Goal: Task Accomplishment & Management: Use online tool/utility

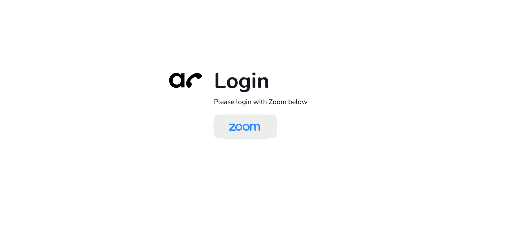
click at [249, 125] on img at bounding box center [244, 126] width 46 height 21
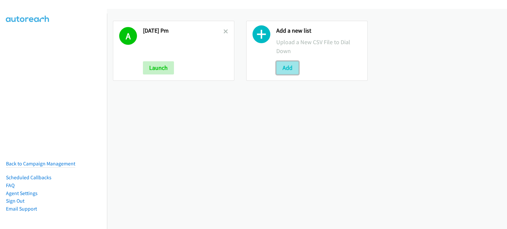
click at [292, 67] on button "Add" at bounding box center [287, 67] width 22 height 13
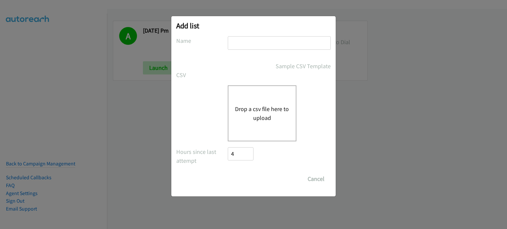
click at [266, 111] on button "Drop a csv file here to upload" at bounding box center [262, 114] width 54 height 18
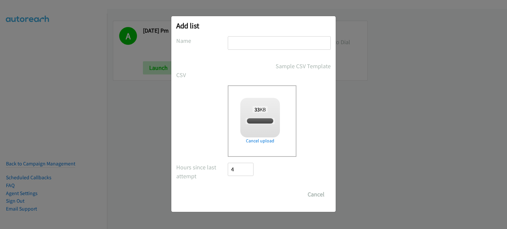
click at [265, 42] on input "text" at bounding box center [279, 43] width 103 height 14
checkbox input "true"
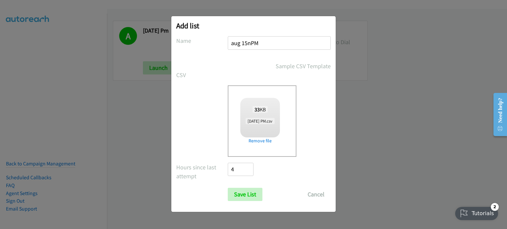
click at [251, 42] on input "aug 15nPM" at bounding box center [279, 43] width 103 height 14
type input "[DATE] PM"
click at [255, 196] on input "Save List" at bounding box center [245, 194] width 35 height 13
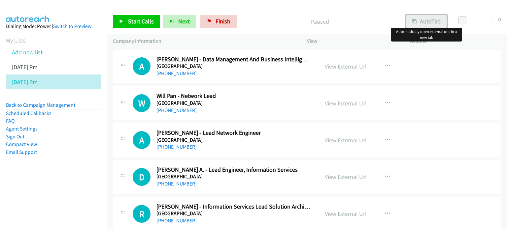
click at [422, 19] on button "AutoTab" at bounding box center [426, 21] width 41 height 13
click at [345, 67] on link "View External Url" at bounding box center [346, 67] width 42 height 8
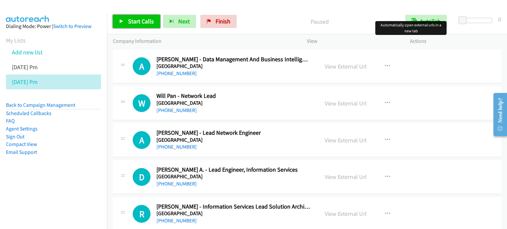
click at [145, 20] on span "Start Calls" at bounding box center [141, 21] width 26 height 8
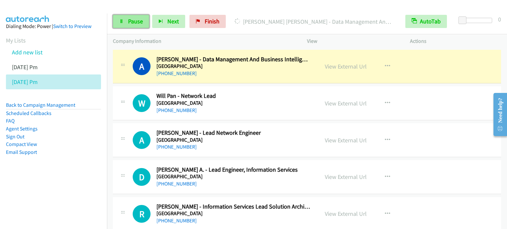
click at [136, 18] on span "Pause" at bounding box center [135, 21] width 15 height 8
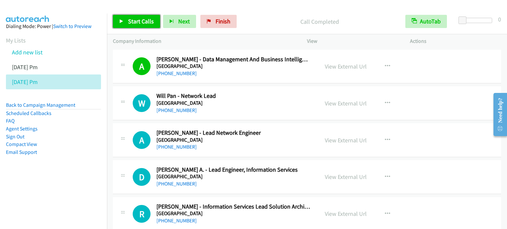
click at [144, 20] on span "Start Calls" at bounding box center [141, 21] width 26 height 8
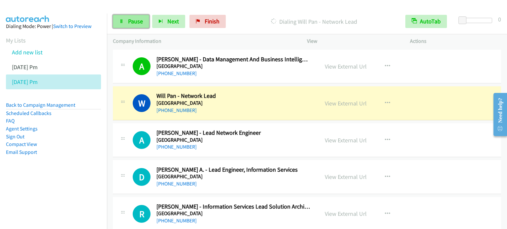
click at [143, 18] on link "Pause" at bounding box center [131, 21] width 36 height 13
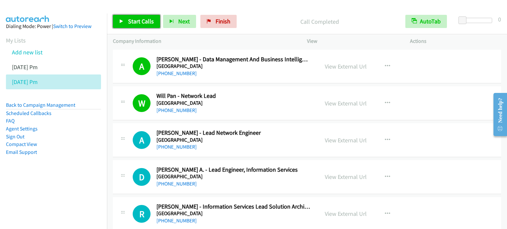
click at [147, 19] on span "Start Calls" at bounding box center [141, 21] width 26 height 8
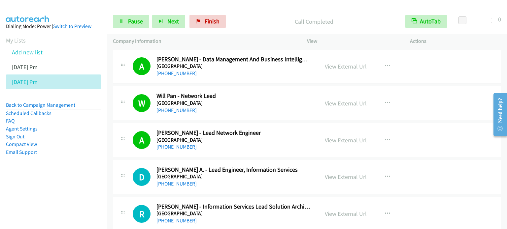
click at [57, 203] on nav "Dialing Mode: Power | Switch to Preview My Lists Add new list Aug 14 Pm Aug 15 …" at bounding box center [53, 128] width 107 height 229
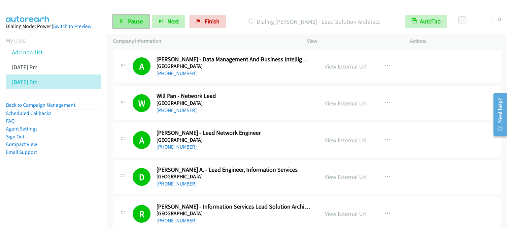
click at [137, 22] on span "Pause" at bounding box center [135, 21] width 15 height 8
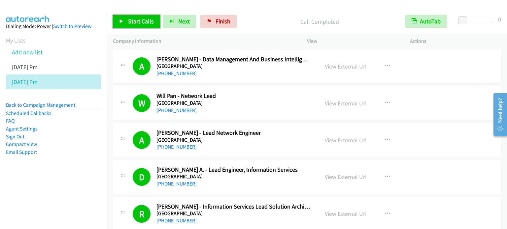
click at [143, 20] on span "Start Calls" at bounding box center [141, 21] width 26 height 8
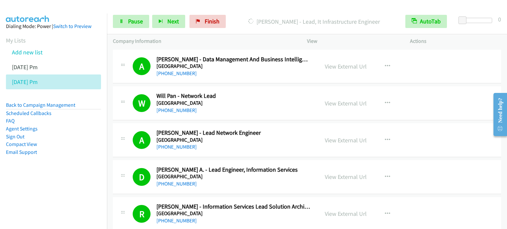
click at [68, 165] on aside "Dialing Mode: Power | Switch to Preview My Lists Add new list Aug 14 Pm Aug 15 …" at bounding box center [53, 100] width 107 height 173
click at [138, 19] on span "Pause" at bounding box center [135, 21] width 15 height 8
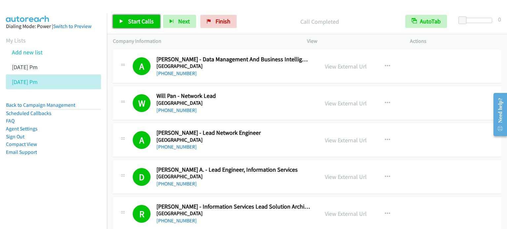
click at [143, 25] on span "Start Calls" at bounding box center [141, 21] width 26 height 8
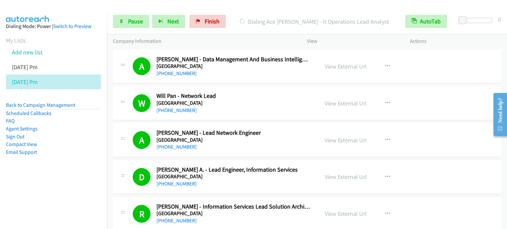
click at [123, 202] on div "R Callback Scheduled Rudi Guo - Information Services Lead Solution Architect Ma…" at bounding box center [307, 214] width 388 height 34
click at [135, 22] on span "Pause" at bounding box center [135, 21] width 15 height 8
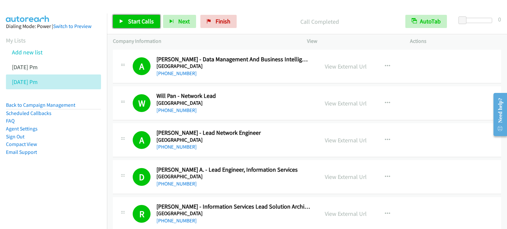
click at [149, 23] on span "Start Calls" at bounding box center [141, 21] width 26 height 8
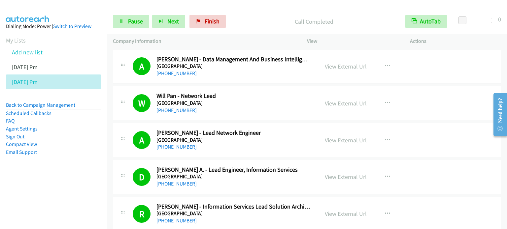
click at [60, 171] on aside "Dialing Mode: Power | Switch to Preview My Lists Add new list Aug 14 Pm Aug 15 …" at bounding box center [53, 100] width 107 height 173
click at [124, 23] on link "Pause" at bounding box center [131, 21] width 36 height 13
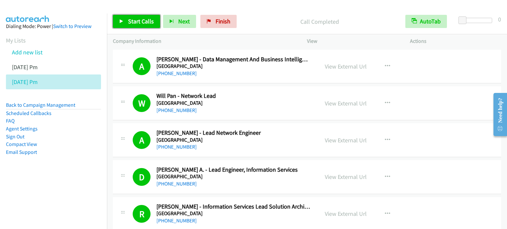
click at [146, 22] on span "Start Calls" at bounding box center [141, 21] width 26 height 8
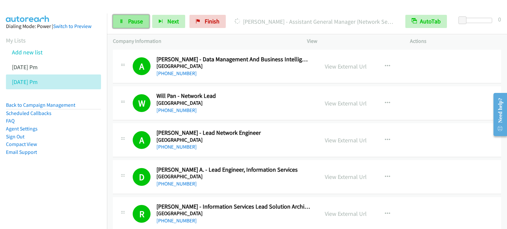
click at [128, 24] on span "Pause" at bounding box center [135, 21] width 15 height 8
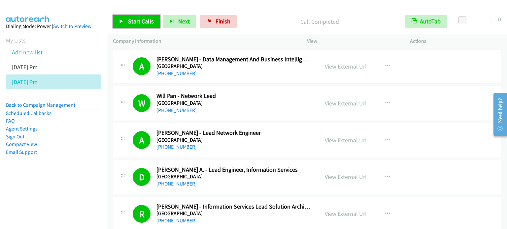
click at [148, 20] on span "Start Calls" at bounding box center [141, 21] width 26 height 8
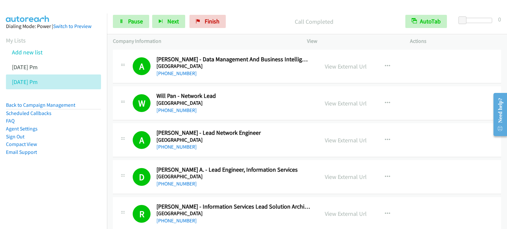
click at [75, 180] on aside "Dialing Mode: Power | Switch to Preview My Lists Add new list Aug 14 Pm Aug 15 …" at bounding box center [53, 100] width 107 height 173
click at [138, 20] on span "Pause" at bounding box center [135, 21] width 15 height 8
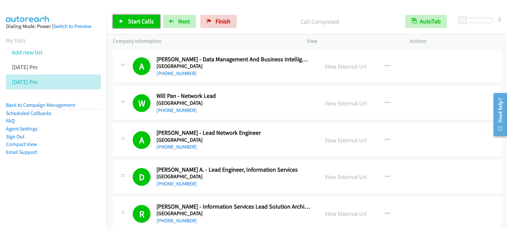
click at [142, 21] on span "Start Calls" at bounding box center [141, 21] width 26 height 8
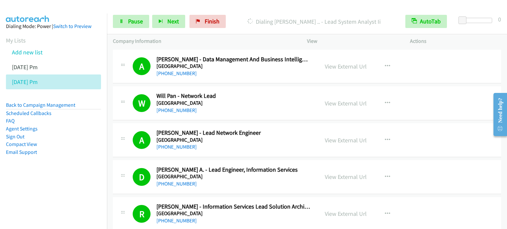
click at [58, 160] on aside "Dialing Mode: Power | Switch to Preview My Lists Add new list Aug 14 Pm Aug 15 …" at bounding box center [53, 100] width 107 height 173
click at [137, 22] on span "Pause" at bounding box center [135, 21] width 15 height 8
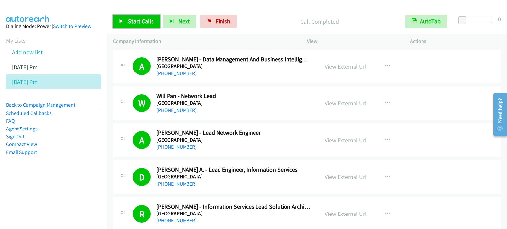
click at [146, 22] on span "Start Calls" at bounding box center [141, 21] width 26 height 8
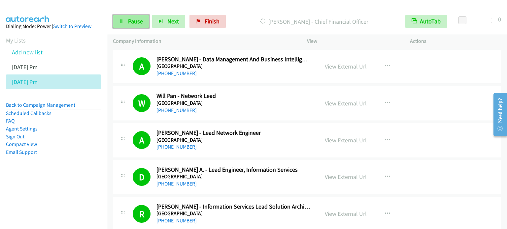
click at [126, 26] on link "Pause" at bounding box center [131, 21] width 36 height 13
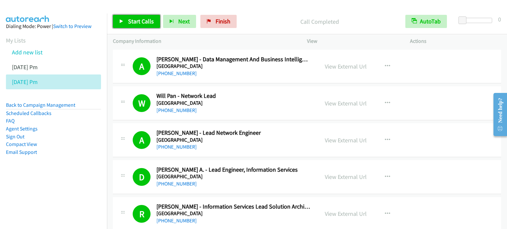
click at [131, 24] on span "Start Calls" at bounding box center [141, 21] width 26 height 8
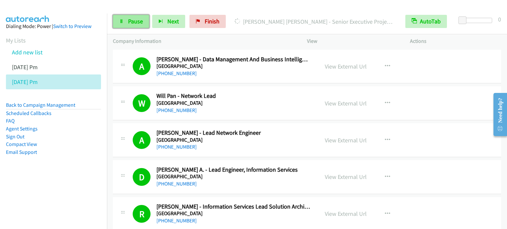
click at [132, 19] on span "Pause" at bounding box center [135, 21] width 15 height 8
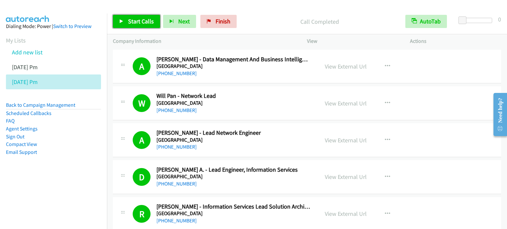
click at [148, 19] on span "Start Calls" at bounding box center [141, 21] width 26 height 8
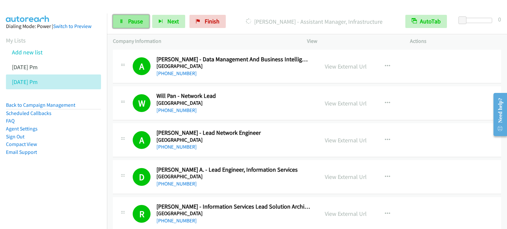
click at [131, 21] on span "Pause" at bounding box center [135, 21] width 15 height 8
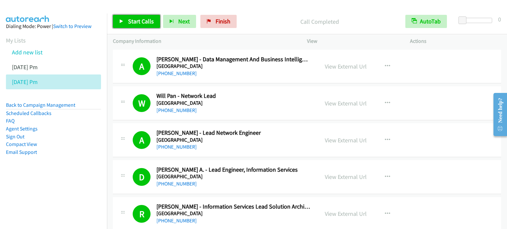
click at [129, 21] on span "Start Calls" at bounding box center [141, 21] width 26 height 8
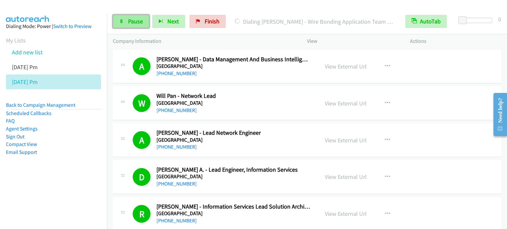
click at [134, 23] on span "Pause" at bounding box center [135, 21] width 15 height 8
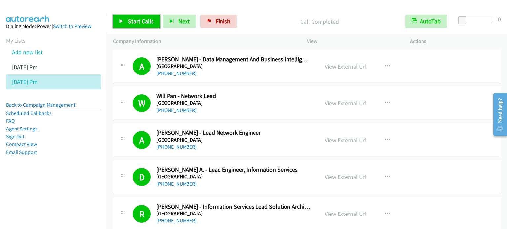
click at [143, 23] on span "Start Calls" at bounding box center [141, 21] width 26 height 8
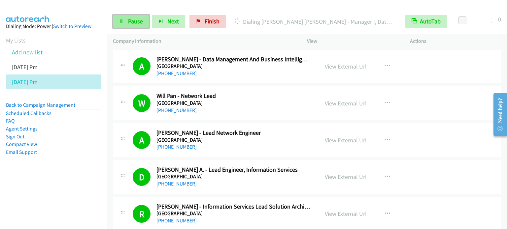
click at [130, 23] on span "Pause" at bounding box center [135, 21] width 15 height 8
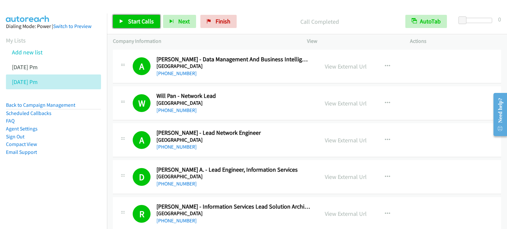
click at [129, 17] on link "Start Calls" at bounding box center [136, 21] width 47 height 13
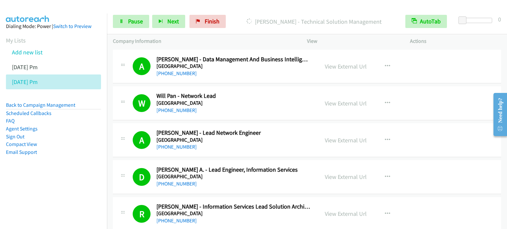
click at [80, 168] on aside "Dialing Mode: Power | Switch to Preview My Lists Add new list Aug 14 Pm Aug 15 …" at bounding box center [53, 100] width 107 height 173
click at [141, 22] on span "Pause" at bounding box center [135, 21] width 15 height 8
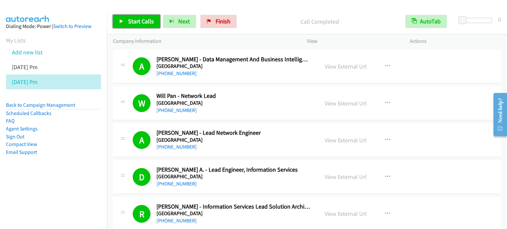
click at [144, 17] on span "Start Calls" at bounding box center [141, 21] width 26 height 8
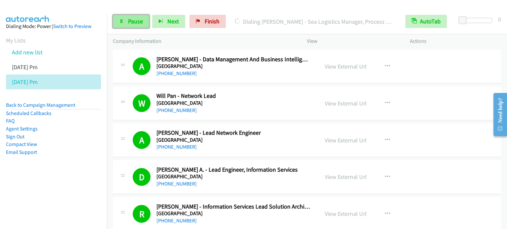
click at [124, 25] on link "Pause" at bounding box center [131, 21] width 36 height 13
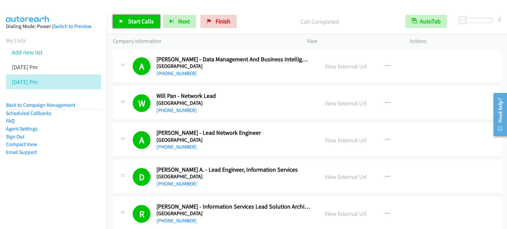
click at [133, 23] on span "Start Calls" at bounding box center [141, 21] width 26 height 8
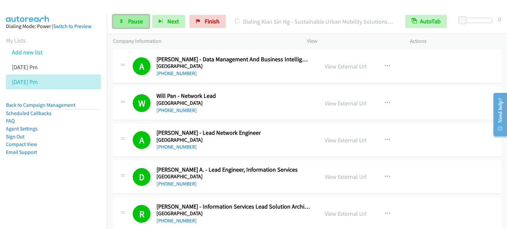
click at [127, 23] on link "Pause" at bounding box center [131, 21] width 36 height 13
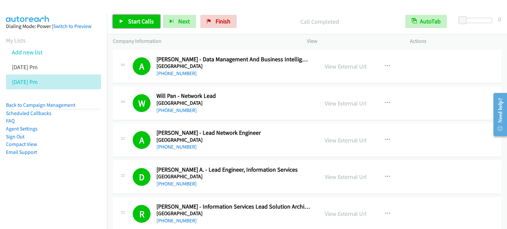
click at [135, 21] on span "Start Calls" at bounding box center [141, 21] width 26 height 8
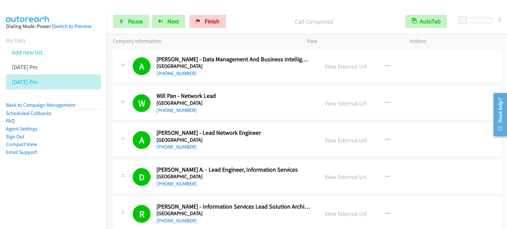
click at [71, 157] on aside "Dialing Mode: Power | Switch to Preview My Lists Add new list Aug 14 Pm Aug 15 …" at bounding box center [53, 100] width 107 height 173
click at [130, 25] on link "Pause" at bounding box center [131, 21] width 36 height 13
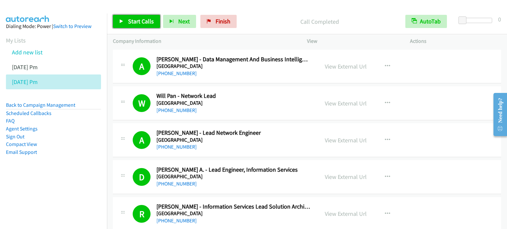
click at [147, 20] on span "Start Calls" at bounding box center [141, 21] width 26 height 8
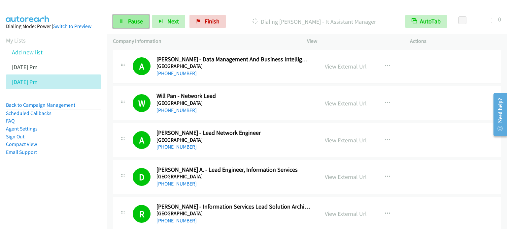
click at [127, 20] on link "Pause" at bounding box center [131, 21] width 36 height 13
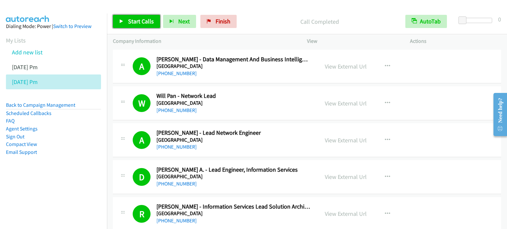
click at [128, 23] on span "Start Calls" at bounding box center [141, 21] width 26 height 8
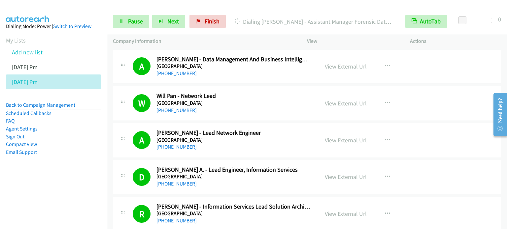
click at [88, 148] on li "Email Support" at bounding box center [53, 152] width 95 height 8
click at [131, 27] on link "Pause" at bounding box center [131, 21] width 36 height 13
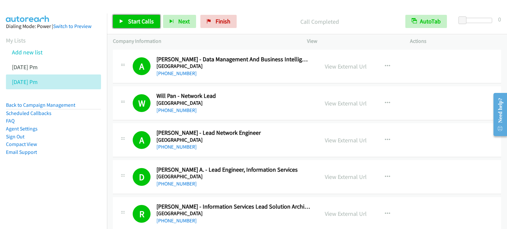
click at [134, 19] on span "Start Calls" at bounding box center [141, 21] width 26 height 8
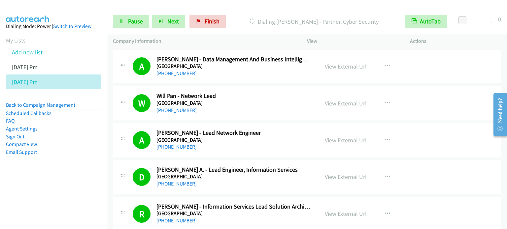
click at [77, 172] on aside "Dialing Mode: Power | Switch to Preview My Lists Add new list Aug 14 Pm Aug 15 …" at bounding box center [53, 100] width 107 height 173
click at [123, 19] on link "Pause" at bounding box center [131, 21] width 36 height 13
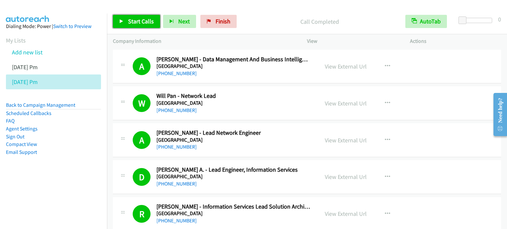
click at [132, 16] on link "Start Calls" at bounding box center [136, 21] width 47 height 13
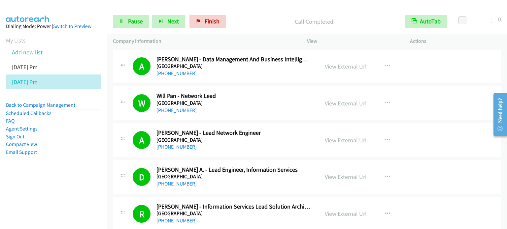
click at [81, 175] on aside "Dialing Mode: Power | Switch to Preview My Lists Add new list Aug 14 Pm Aug 15 …" at bounding box center [53, 100] width 107 height 173
click at [135, 21] on span "Pause" at bounding box center [135, 21] width 15 height 8
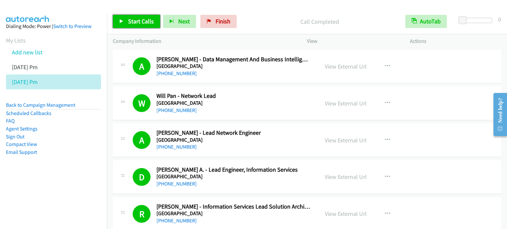
click at [142, 23] on span "Start Calls" at bounding box center [141, 21] width 26 height 8
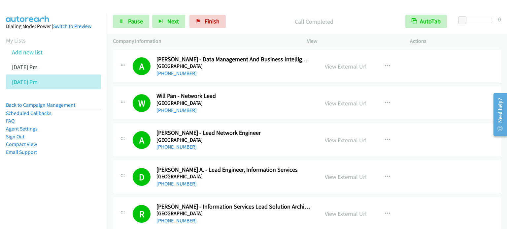
drag, startPoint x: 30, startPoint y: 180, endPoint x: 36, endPoint y: 169, distance: 13.0
click at [30, 180] on aside "Dialing Mode: Power | Switch to Preview My Lists Add new list Aug 14 Pm Aug 15 …" at bounding box center [53, 100] width 107 height 173
click at [139, 20] on span "Pause" at bounding box center [135, 21] width 15 height 8
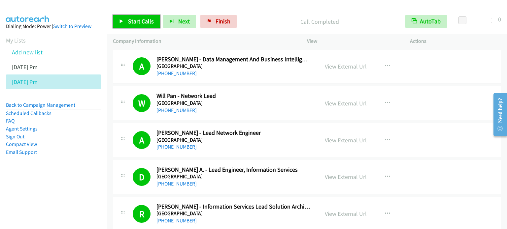
click at [139, 25] on link "Start Calls" at bounding box center [136, 21] width 47 height 13
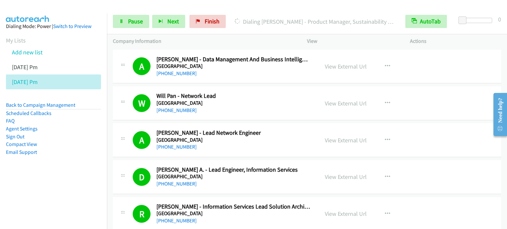
click at [84, 189] on nav "Dialing Mode: Power | Switch to Preview My Lists Add new list Aug 14 Pm Aug 15 …" at bounding box center [53, 128] width 107 height 229
click at [137, 19] on span "Pause" at bounding box center [135, 21] width 15 height 8
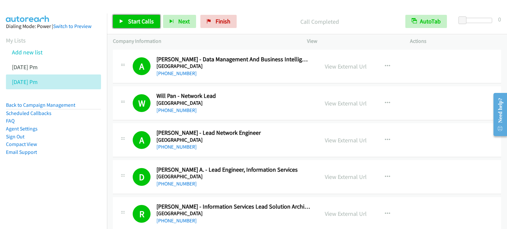
click at [137, 21] on span "Start Calls" at bounding box center [141, 21] width 26 height 8
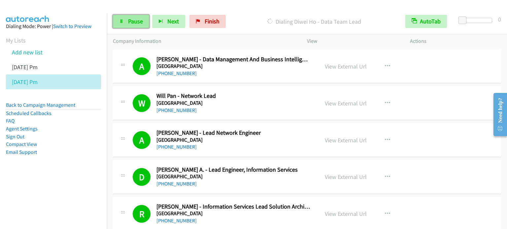
click at [130, 24] on span "Pause" at bounding box center [135, 21] width 15 height 8
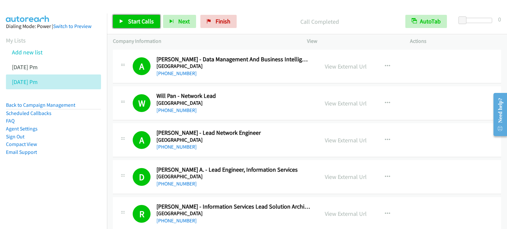
click at [142, 17] on span "Start Calls" at bounding box center [141, 21] width 26 height 8
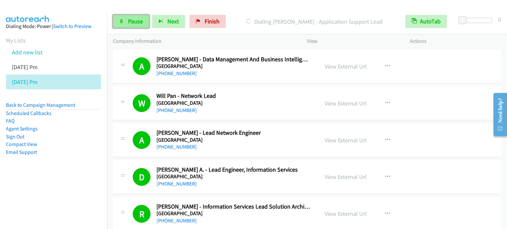
click at [120, 21] on icon at bounding box center [121, 21] width 5 height 5
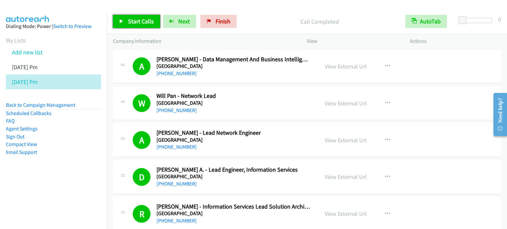
click at [144, 21] on span "Start Calls" at bounding box center [141, 21] width 26 height 8
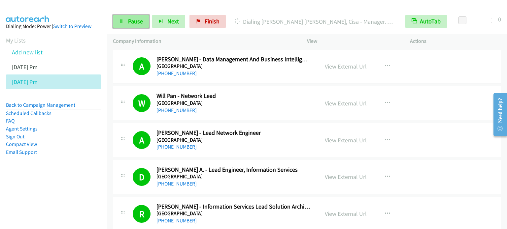
click at [135, 23] on span "Pause" at bounding box center [135, 21] width 15 height 8
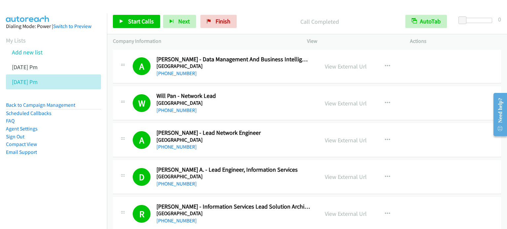
click at [148, 29] on div "Start Calls Pause Next Finish Call Completed AutoTab AutoTab 0" at bounding box center [307, 21] width 400 height 25
click at [142, 21] on span "Start Calls" at bounding box center [141, 21] width 26 height 8
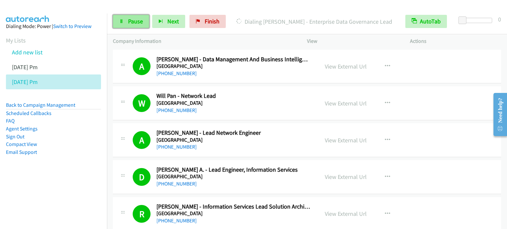
click at [136, 16] on link "Pause" at bounding box center [131, 21] width 36 height 13
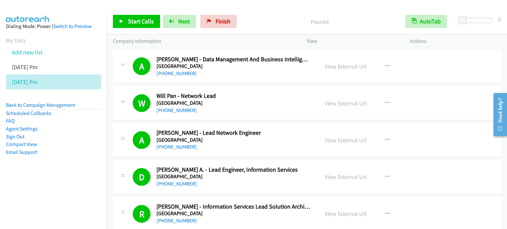
click at [273, 16] on div "Paused" at bounding box center [320, 21] width 160 height 13
click at [294, 16] on div "Paused" at bounding box center [320, 21] width 160 height 13
click at [62, 170] on aside "Dialing Mode: Power | Switch to Preview My Lists Add new list Aug 14 Pm Aug 15 …" at bounding box center [53, 100] width 107 height 173
drag, startPoint x: 49, startPoint y: 189, endPoint x: 183, endPoint y: 6, distance: 227.6
click at [51, 188] on nav "Dialing Mode: Power | Switch to Preview My Lists Add new list Aug 14 Pm Aug 15 …" at bounding box center [53, 128] width 107 height 229
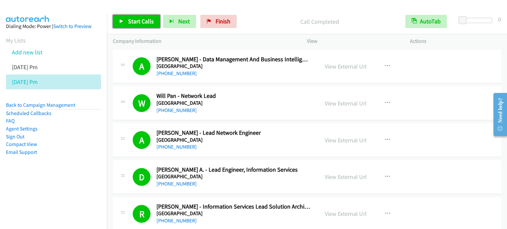
click at [141, 18] on span "Start Calls" at bounding box center [141, 21] width 26 height 8
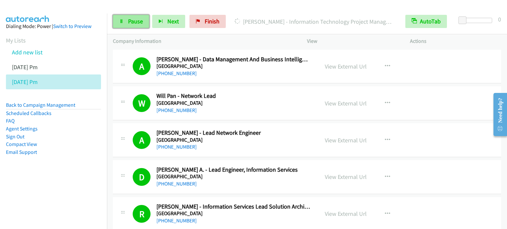
click at [138, 17] on link "Pause" at bounding box center [131, 21] width 36 height 13
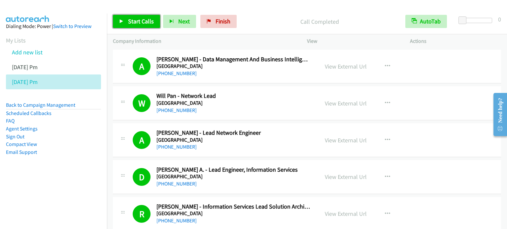
click at [147, 24] on span "Start Calls" at bounding box center [141, 21] width 26 height 8
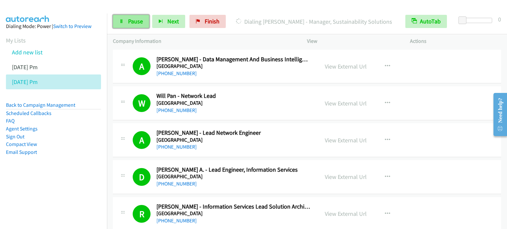
click at [131, 25] on link "Pause" at bounding box center [131, 21] width 36 height 13
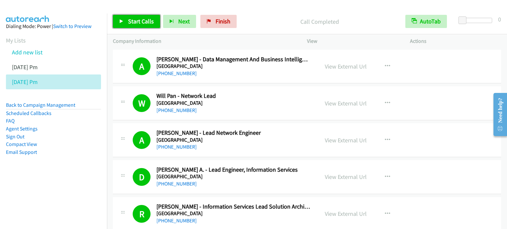
click at [134, 23] on span "Start Calls" at bounding box center [141, 21] width 26 height 8
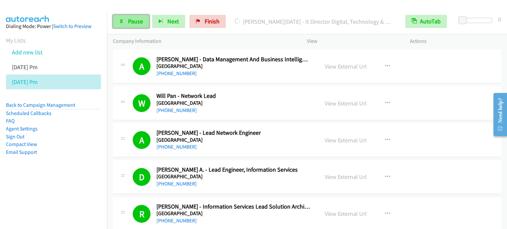
click at [133, 20] on span "Pause" at bounding box center [135, 21] width 15 height 8
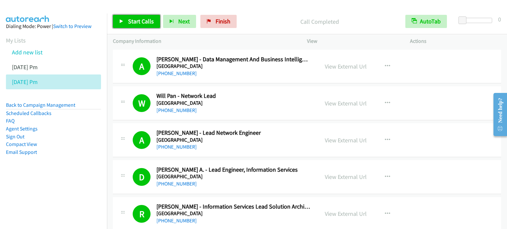
click at [141, 24] on span "Start Calls" at bounding box center [141, 21] width 26 height 8
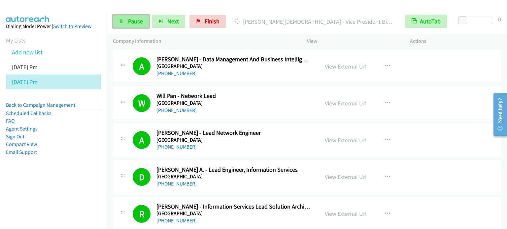
click at [136, 26] on link "Pause" at bounding box center [131, 21] width 36 height 13
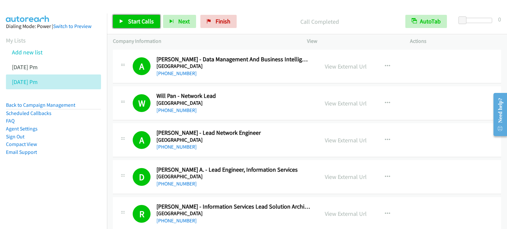
click at [130, 18] on span "Start Calls" at bounding box center [141, 21] width 26 height 8
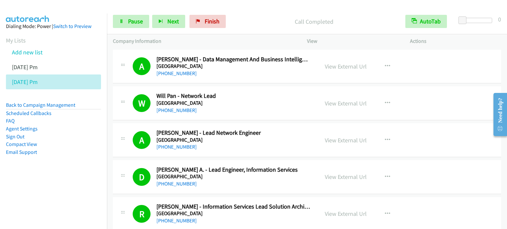
drag, startPoint x: 109, startPoint y: 134, endPoint x: 187, endPoint y: 0, distance: 155.4
click at [130, 23] on span "Pause" at bounding box center [135, 21] width 15 height 8
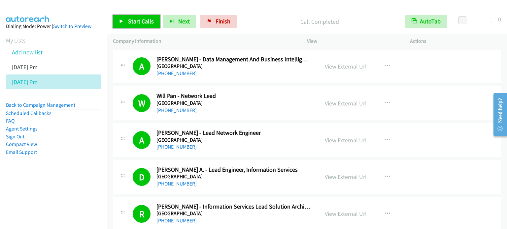
click at [136, 22] on span "Start Calls" at bounding box center [141, 21] width 26 height 8
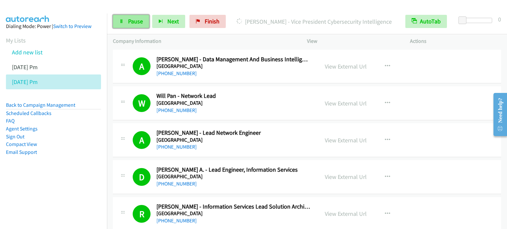
click at [124, 22] on link "Pause" at bounding box center [131, 21] width 36 height 13
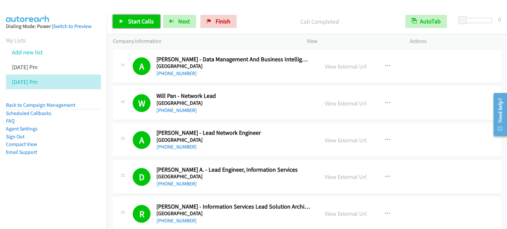
click at [143, 23] on span "Start Calls" at bounding box center [141, 21] width 26 height 8
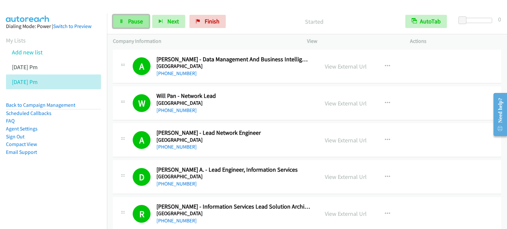
click at [138, 23] on span "Pause" at bounding box center [135, 21] width 15 height 8
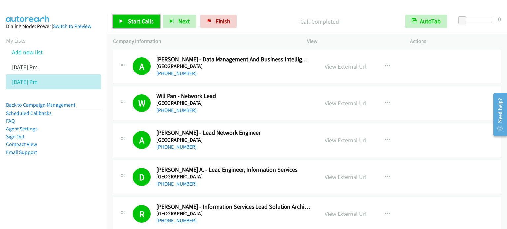
click at [140, 22] on span "Start Calls" at bounding box center [141, 21] width 26 height 8
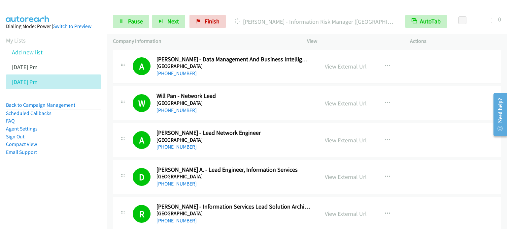
drag, startPoint x: 24, startPoint y: 179, endPoint x: 34, endPoint y: 171, distance: 12.5
click at [24, 179] on aside "Dialing Mode: Power | Switch to Preview My Lists Add new list Aug 14 Pm Aug 15 …" at bounding box center [53, 100] width 107 height 173
click at [139, 20] on span "Pause" at bounding box center [135, 21] width 15 height 8
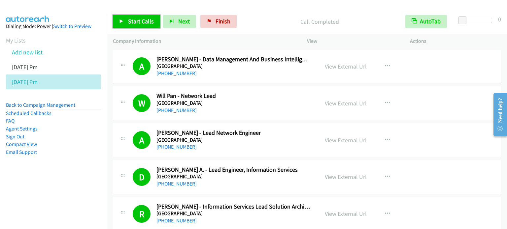
click at [143, 18] on span "Start Calls" at bounding box center [141, 21] width 26 height 8
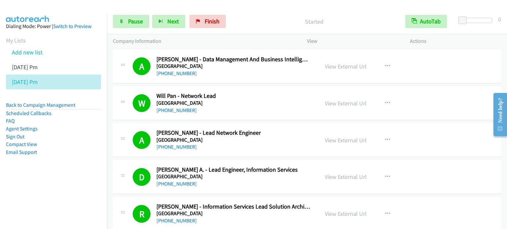
click at [67, 186] on nav "Dialing Mode: Power | Switch to Preview My Lists Add new list Aug 14 Pm Aug 15 …" at bounding box center [53, 128] width 107 height 229
click at [134, 25] on span "Pause" at bounding box center [135, 21] width 15 height 8
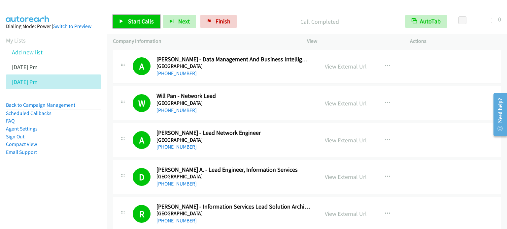
click at [142, 18] on span "Start Calls" at bounding box center [141, 21] width 26 height 8
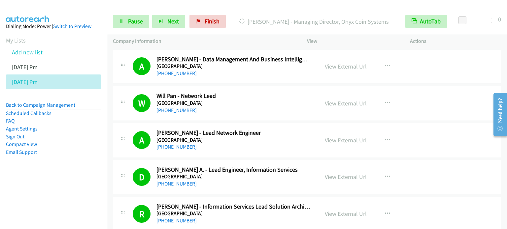
click at [66, 155] on li "Email Support" at bounding box center [53, 152] width 95 height 8
click at [138, 22] on span "Pause" at bounding box center [135, 21] width 15 height 8
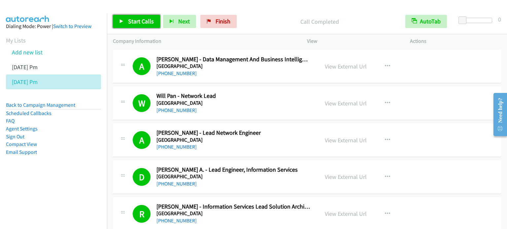
click at [139, 21] on span "Start Calls" at bounding box center [141, 21] width 26 height 8
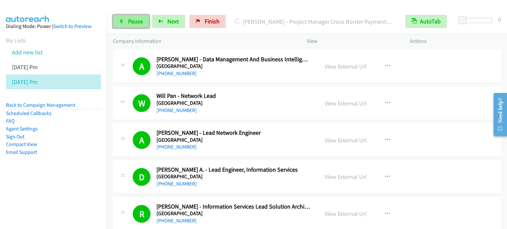
click at [131, 23] on span "Pause" at bounding box center [135, 21] width 15 height 8
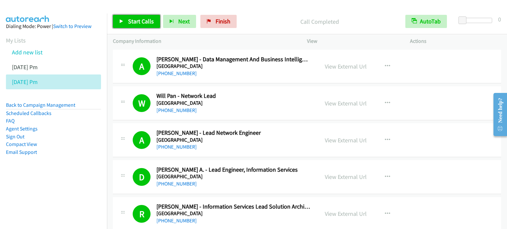
click at [141, 23] on span "Start Calls" at bounding box center [141, 21] width 26 height 8
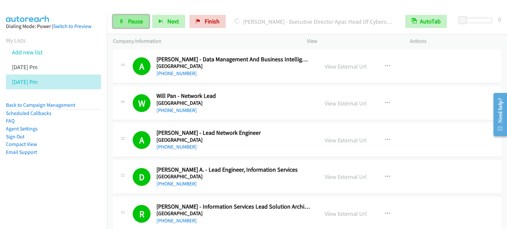
click at [142, 27] on link "Pause" at bounding box center [131, 21] width 36 height 13
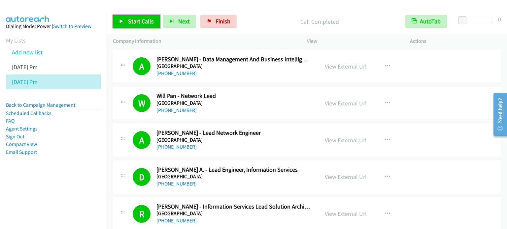
click at [140, 23] on span "Start Calls" at bounding box center [141, 21] width 26 height 8
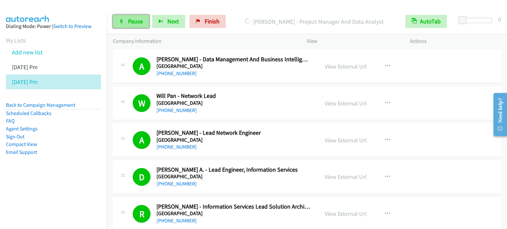
click at [130, 23] on span "Pause" at bounding box center [135, 21] width 15 height 8
click at [139, 22] on span "Pause" at bounding box center [135, 21] width 15 height 8
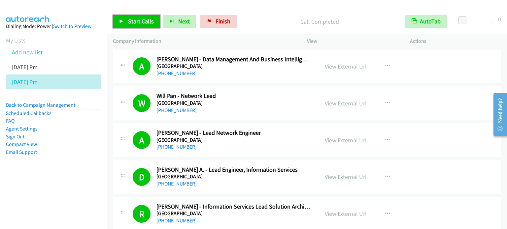
click at [145, 18] on span "Start Calls" at bounding box center [141, 21] width 26 height 8
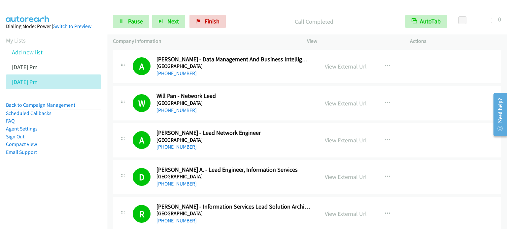
click at [40, 188] on nav "Dialing Mode: Power | Switch to Preview My Lists Add new list Aug 14 Pm Aug 15 …" at bounding box center [53, 128] width 107 height 229
drag, startPoint x: 41, startPoint y: 196, endPoint x: 55, endPoint y: 160, distance: 38.5
click at [41, 196] on nav "Dialing Mode: Power | Switch to Preview My Lists Add new list Aug 14 Pm Aug 15 …" at bounding box center [53, 128] width 107 height 229
click at [126, 21] on link "Pause" at bounding box center [131, 21] width 36 height 13
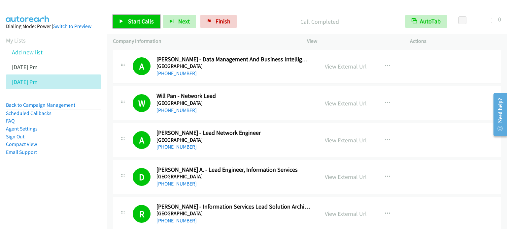
click at [148, 22] on span "Start Calls" at bounding box center [141, 21] width 26 height 8
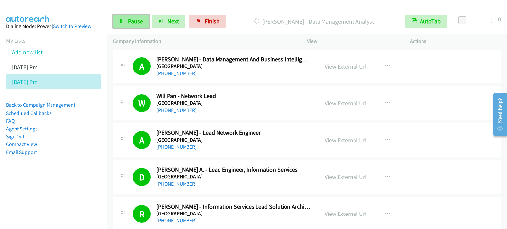
click at [133, 20] on span "Pause" at bounding box center [135, 21] width 15 height 8
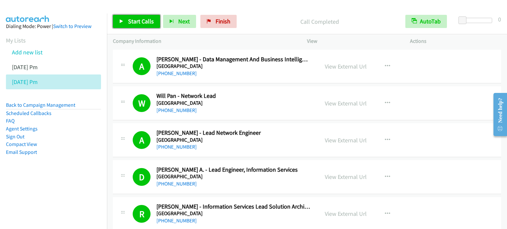
click at [148, 22] on span "Start Calls" at bounding box center [141, 21] width 26 height 8
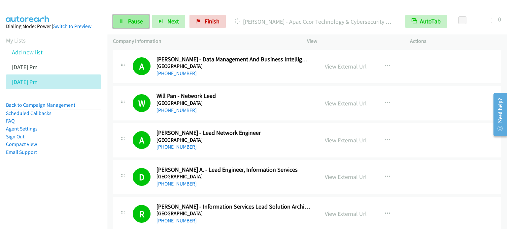
click at [136, 21] on span "Pause" at bounding box center [135, 21] width 15 height 8
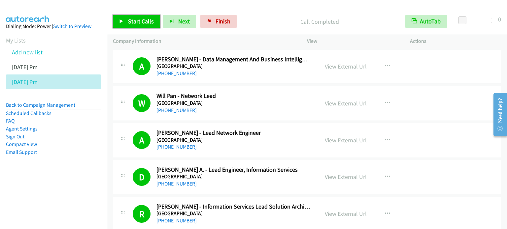
click at [143, 18] on span "Start Calls" at bounding box center [141, 21] width 26 height 8
click at [133, 23] on span "Start Calls" at bounding box center [141, 21] width 26 height 8
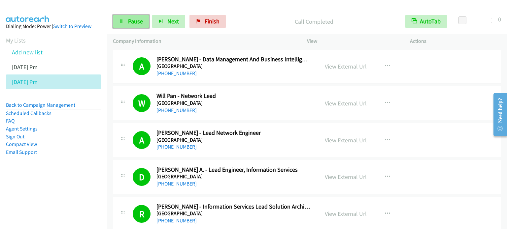
click at [136, 21] on span "Pause" at bounding box center [135, 21] width 15 height 8
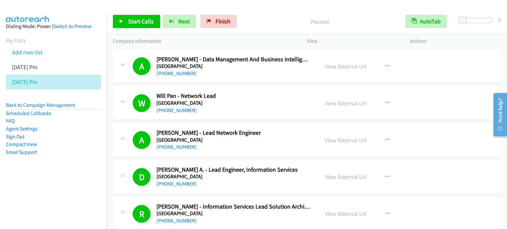
drag, startPoint x: 69, startPoint y: 154, endPoint x: 102, endPoint y: 117, distance: 50.0
click at [69, 154] on li "Email Support" at bounding box center [53, 152] width 95 height 8
click at [135, 25] on link "Start Calls" at bounding box center [136, 21] width 47 height 13
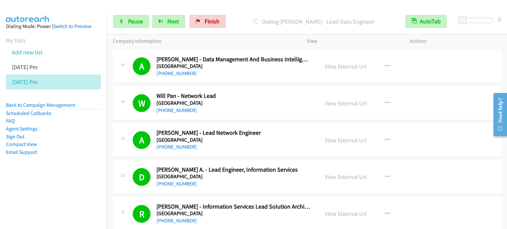
drag, startPoint x: 59, startPoint y: 179, endPoint x: 65, endPoint y: 172, distance: 9.4
click at [61, 179] on aside "Dialing Mode: Power | Switch to Preview My Lists Add new list Aug 14 Pm Aug 15 …" at bounding box center [53, 100] width 107 height 173
click at [126, 21] on link "Pause" at bounding box center [131, 21] width 36 height 13
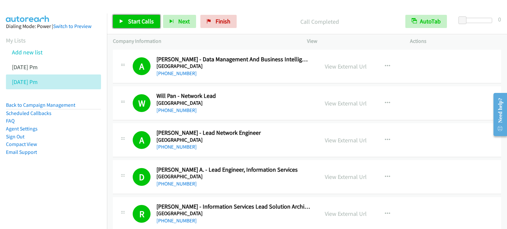
click at [143, 25] on link "Start Calls" at bounding box center [136, 21] width 47 height 13
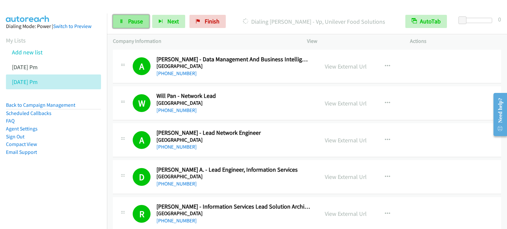
click at [129, 24] on span "Pause" at bounding box center [135, 21] width 15 height 8
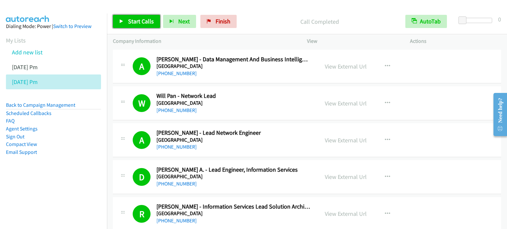
click at [150, 22] on span "Start Calls" at bounding box center [141, 21] width 26 height 8
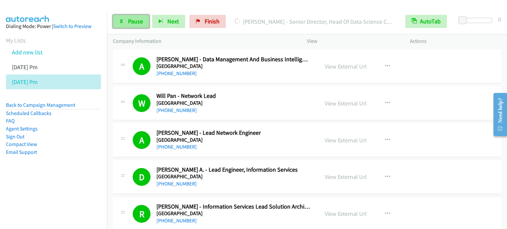
click at [138, 19] on span "Pause" at bounding box center [135, 21] width 15 height 8
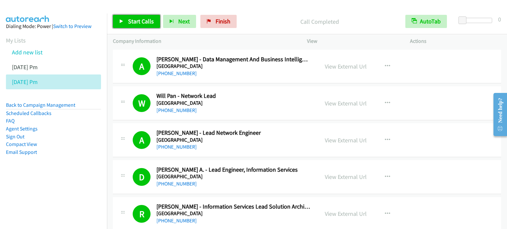
click at [140, 21] on span "Start Calls" at bounding box center [141, 21] width 26 height 8
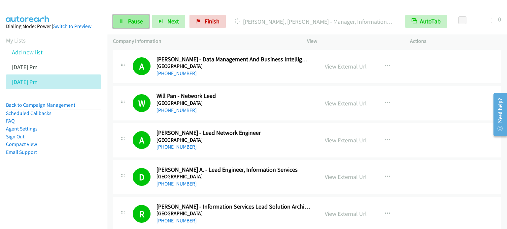
click at [137, 24] on span "Pause" at bounding box center [135, 21] width 15 height 8
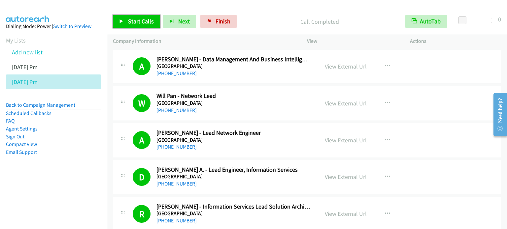
click at [141, 24] on span "Start Calls" at bounding box center [141, 21] width 26 height 8
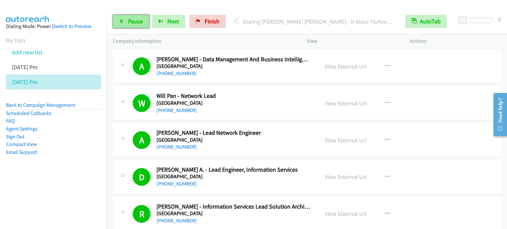
click at [123, 26] on link "Pause" at bounding box center [131, 21] width 36 height 13
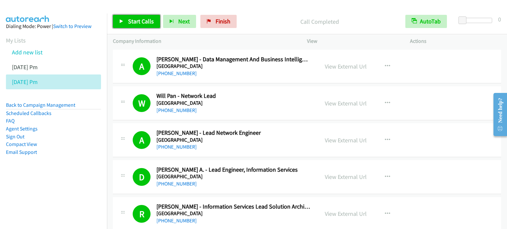
click at [140, 19] on span "Start Calls" at bounding box center [141, 21] width 26 height 8
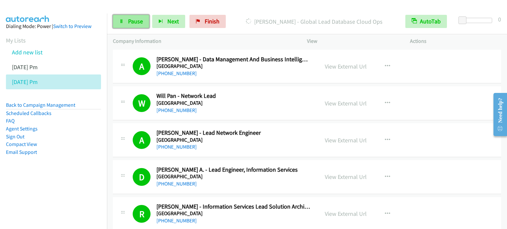
click at [137, 17] on span "Pause" at bounding box center [135, 21] width 15 height 8
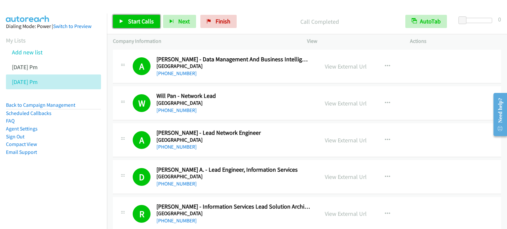
click at [141, 19] on span "Start Calls" at bounding box center [141, 21] width 26 height 8
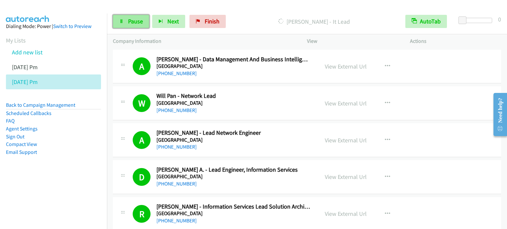
click at [129, 23] on span "Pause" at bounding box center [135, 21] width 15 height 8
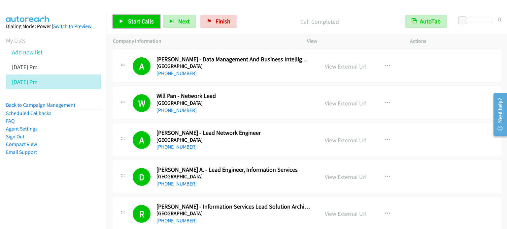
click at [139, 22] on span "Start Calls" at bounding box center [141, 21] width 26 height 8
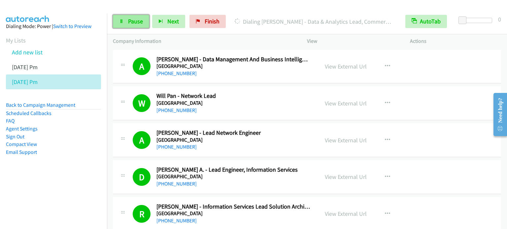
click at [133, 21] on span "Pause" at bounding box center [135, 21] width 15 height 8
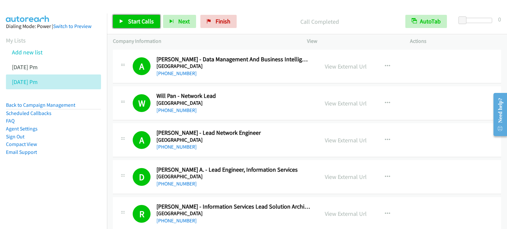
click at [150, 23] on span "Start Calls" at bounding box center [141, 21] width 26 height 8
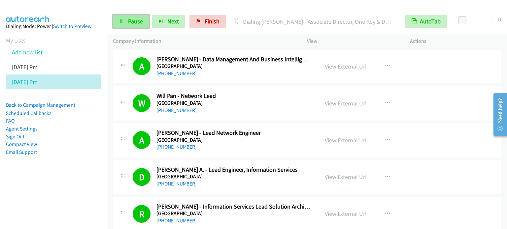
click at [132, 18] on span "Pause" at bounding box center [135, 21] width 15 height 8
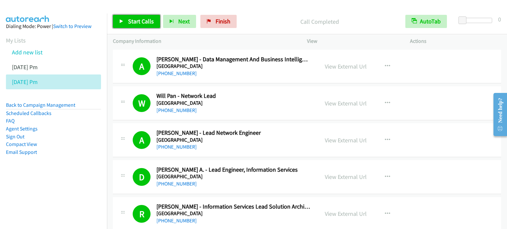
click at [135, 25] on link "Start Calls" at bounding box center [136, 21] width 47 height 13
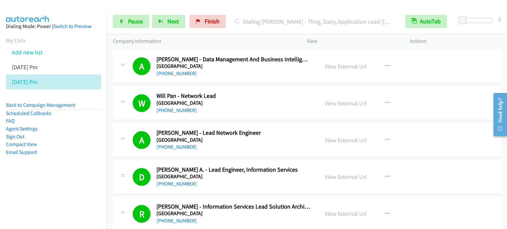
click at [53, 175] on aside "Dialing Mode: Power | Switch to Preview My Lists Add new list Aug 14 Pm Aug 15 …" at bounding box center [53, 100] width 107 height 173
click at [100, 141] on aside "Dialing Mode: Power | Switch to Preview My Lists Add new list Aug 14 Pm Aug 15 …" at bounding box center [53, 100] width 107 height 173
click at [138, 23] on span "Pause" at bounding box center [135, 21] width 15 height 8
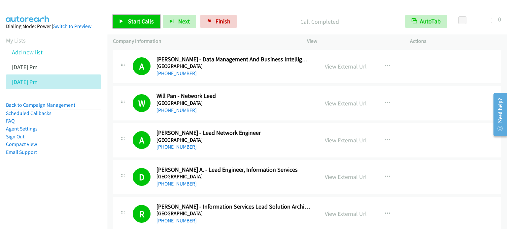
click at [133, 25] on link "Start Calls" at bounding box center [136, 21] width 47 height 13
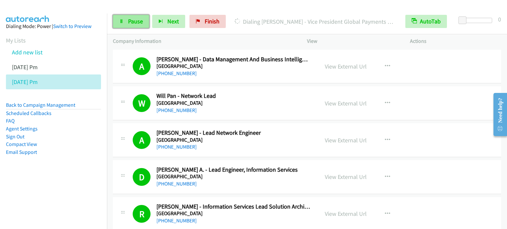
click at [133, 20] on span "Pause" at bounding box center [135, 21] width 15 height 8
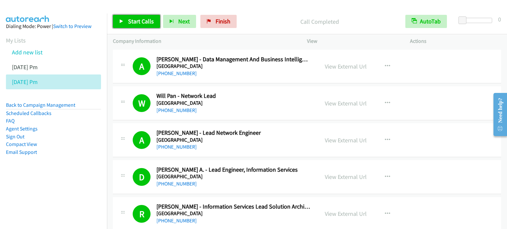
click at [141, 23] on span "Start Calls" at bounding box center [141, 21] width 26 height 8
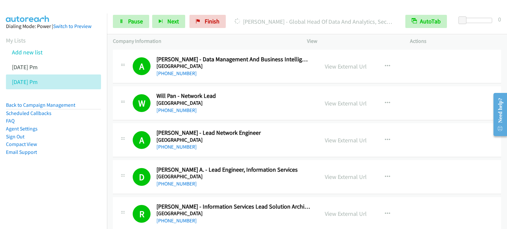
drag, startPoint x: 80, startPoint y: 188, endPoint x: 151, endPoint y: 107, distance: 107.5
click at [80, 188] on nav "Dialing Mode: Power | Switch to Preview My Lists Add new list Aug 14 Pm Aug 15 …" at bounding box center [53, 128] width 107 height 229
click at [127, 22] on link "Pause" at bounding box center [131, 21] width 36 height 13
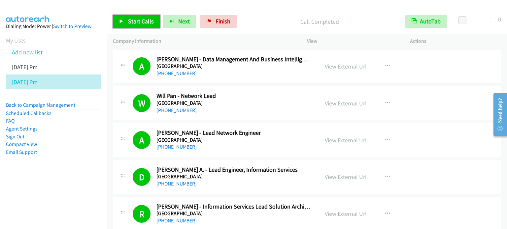
click at [137, 22] on span "Start Calls" at bounding box center [141, 21] width 26 height 8
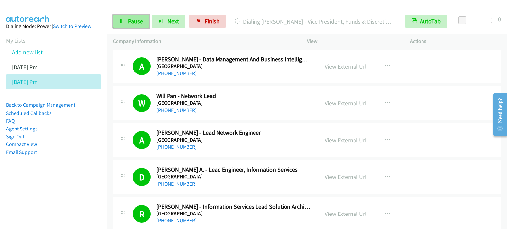
click at [116, 23] on link "Pause" at bounding box center [131, 21] width 36 height 13
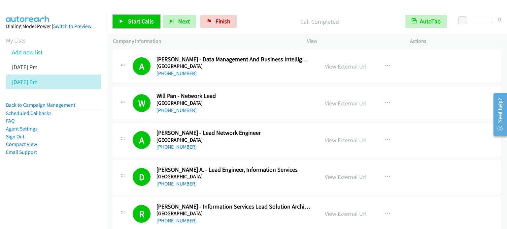
click at [147, 21] on span "Start Calls" at bounding box center [141, 21] width 26 height 8
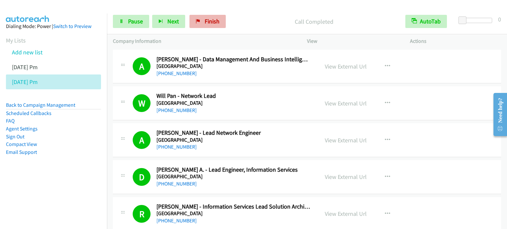
drag, startPoint x: 74, startPoint y: 178, endPoint x: 190, endPoint y: 22, distance: 193.8
click at [74, 179] on aside "Dialing Mode: Power | Switch to Preview My Lists Add new list Aug 14 Pm Aug 15 …" at bounding box center [53, 100] width 107 height 173
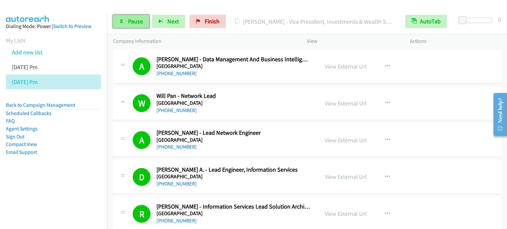
click at [132, 18] on span "Pause" at bounding box center [135, 21] width 15 height 8
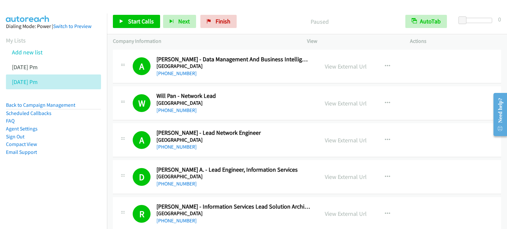
click at [363, 12] on div "Start Calls Pause Next Finish Paused AutoTab AutoTab 0" at bounding box center [307, 21] width 400 height 25
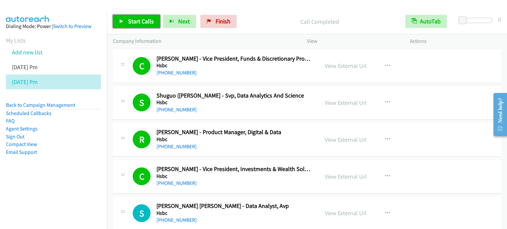
click at [144, 22] on span "Start Calls" at bounding box center [141, 21] width 26 height 8
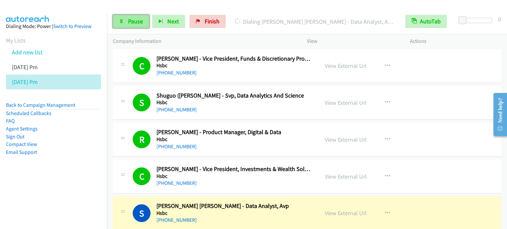
click at [137, 22] on span "Pause" at bounding box center [135, 21] width 15 height 8
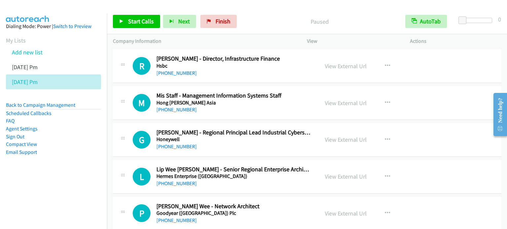
scroll to position [5956, 0]
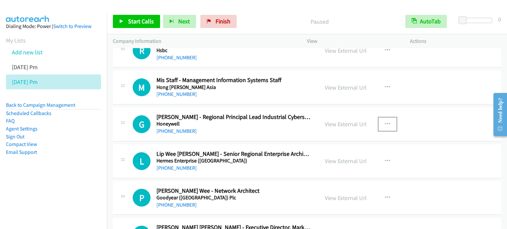
click at [385, 122] on icon "button" at bounding box center [387, 124] width 5 height 5
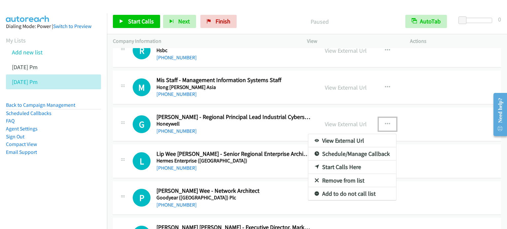
click at [338, 161] on link "Start Calls Here" at bounding box center [352, 167] width 88 height 13
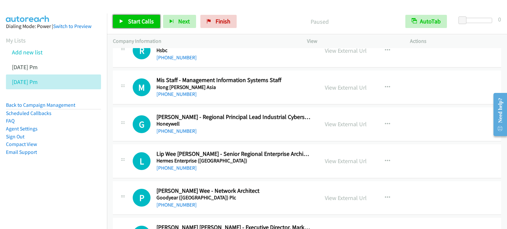
click at [143, 19] on span "Start Calls" at bounding box center [141, 21] width 26 height 8
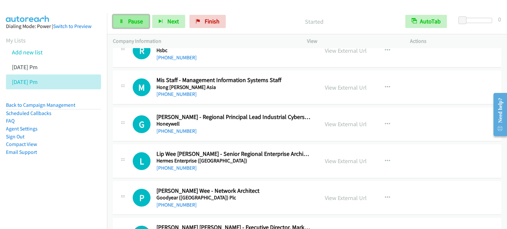
click at [129, 25] on link "Pause" at bounding box center [131, 21] width 36 height 13
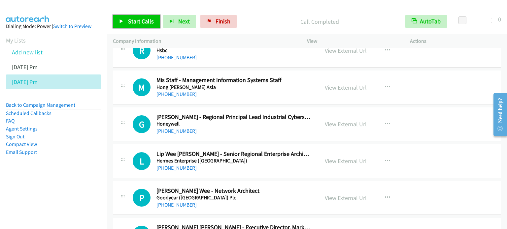
click at [137, 26] on link "Start Calls" at bounding box center [136, 21] width 47 height 13
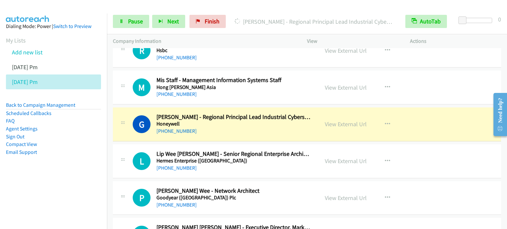
click at [51, 165] on aside "Dialing Mode: Power | Switch to Preview My Lists Add new list Aug 14 Pm Aug 15 …" at bounding box center [53, 100] width 107 height 173
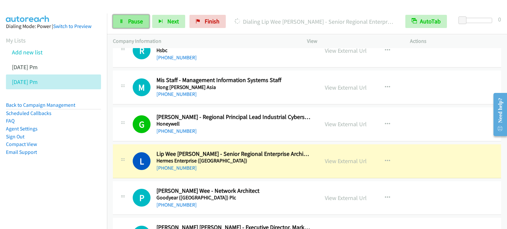
click at [134, 17] on span "Pause" at bounding box center [135, 21] width 15 height 8
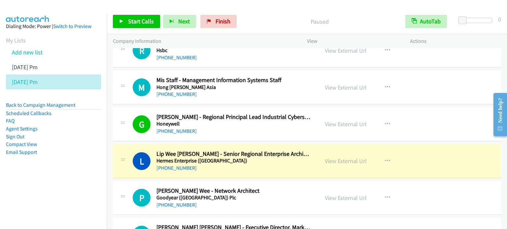
click at [87, 157] on aside "Dialing Mode: Power | Switch to Preview My Lists Add new list Aug 14 Pm Aug 15 …" at bounding box center [53, 100] width 107 height 173
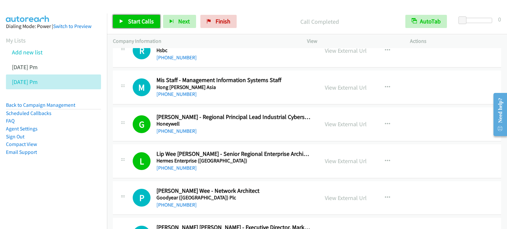
click at [134, 19] on span "Start Calls" at bounding box center [141, 21] width 26 height 8
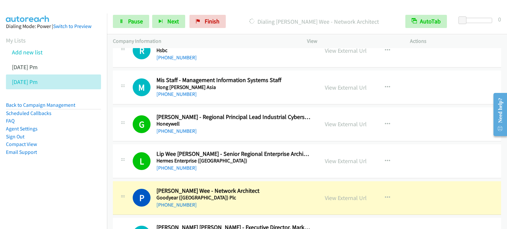
click at [49, 166] on aside "Dialing Mode: Power | Switch to Preview My Lists Add new list Aug 14 Pm Aug 15 …" at bounding box center [53, 100] width 107 height 173
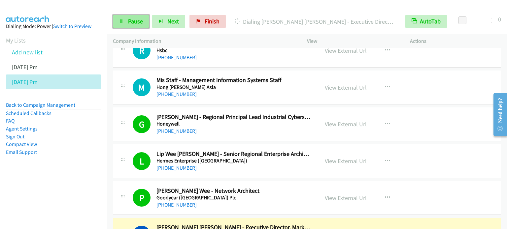
click at [138, 19] on span "Pause" at bounding box center [135, 21] width 15 height 8
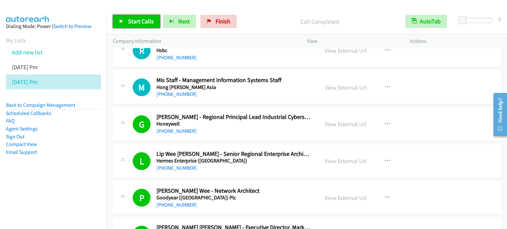
click at [151, 17] on span "Start Calls" at bounding box center [141, 21] width 26 height 8
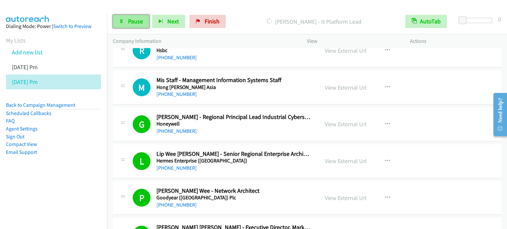
click at [142, 22] on span "Pause" at bounding box center [135, 21] width 15 height 8
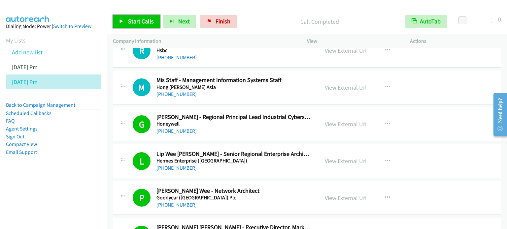
click at [133, 22] on span "Start Calls" at bounding box center [141, 21] width 26 height 8
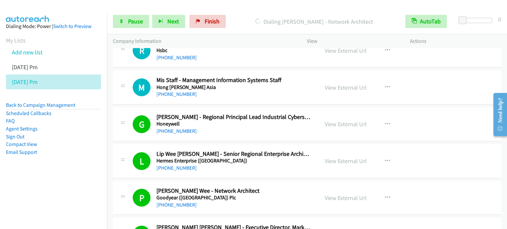
drag, startPoint x: 53, startPoint y: 187, endPoint x: 59, endPoint y: 174, distance: 14.5
click at [53, 187] on nav "Dialing Mode: Power | Switch to Preview My Lists Add new list Aug 14 Pm Aug 15 …" at bounding box center [53, 128] width 107 height 229
click at [131, 23] on span "Pause" at bounding box center [135, 21] width 15 height 8
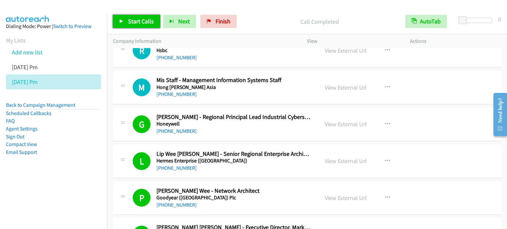
click at [143, 21] on span "Start Calls" at bounding box center [141, 21] width 26 height 8
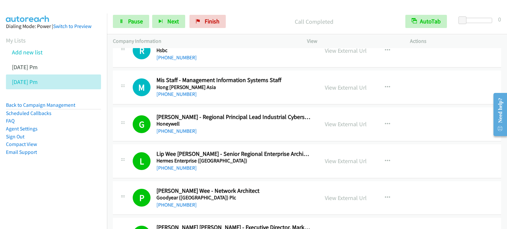
click at [84, 173] on aside "Dialing Mode: Power | Switch to Preview My Lists Add new list Aug 14 Pm Aug 15 …" at bounding box center [53, 100] width 107 height 173
click at [132, 21] on span "Pause" at bounding box center [135, 21] width 15 height 8
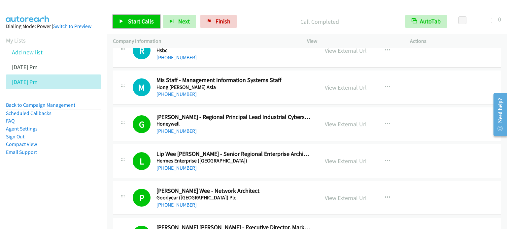
click at [140, 21] on span "Start Calls" at bounding box center [141, 21] width 26 height 8
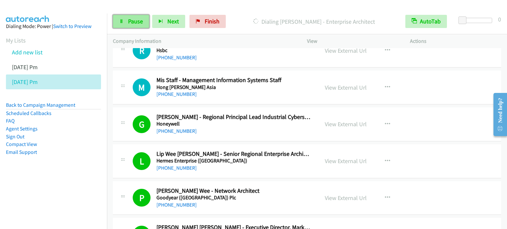
click at [132, 21] on span "Pause" at bounding box center [135, 21] width 15 height 8
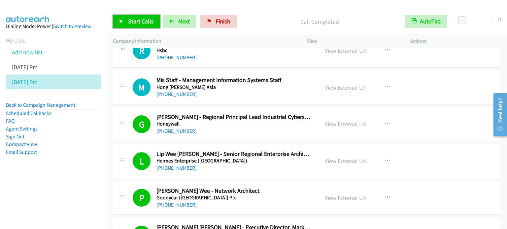
click at [149, 19] on span "Start Calls" at bounding box center [141, 21] width 26 height 8
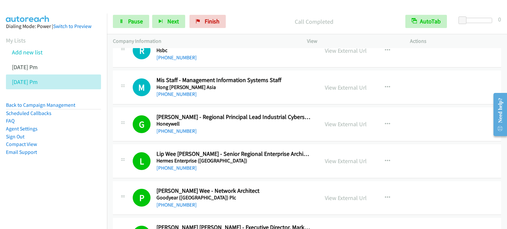
drag, startPoint x: 44, startPoint y: 178, endPoint x: 109, endPoint y: 79, distance: 118.2
click at [45, 179] on aside "Dialing Mode: Power | Switch to Preview My Lists Add new list Aug 14 Pm Aug 15 …" at bounding box center [53, 100] width 107 height 173
click at [132, 24] on span "Pause" at bounding box center [135, 21] width 15 height 8
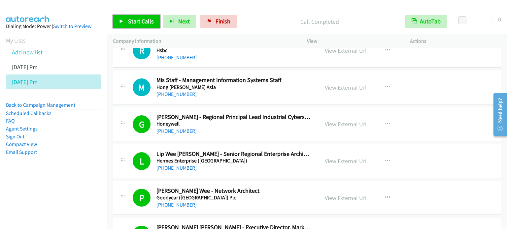
click at [136, 22] on span "Start Calls" at bounding box center [141, 21] width 26 height 8
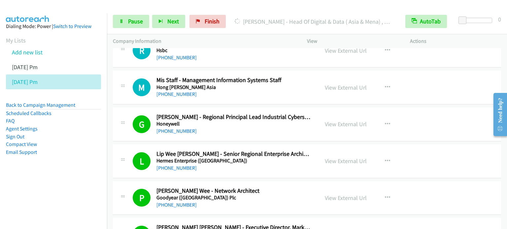
click at [97, 159] on aside "Dialing Mode: Power | Switch to Preview My Lists Add new list Aug 14 Pm Aug 15 …" at bounding box center [53, 100] width 107 height 173
click at [138, 21] on span "Pause" at bounding box center [135, 21] width 15 height 8
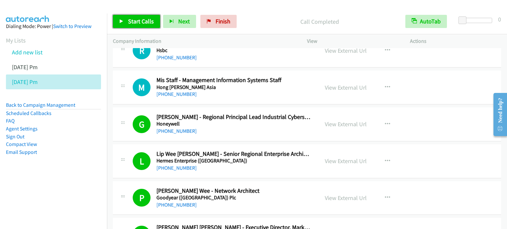
click at [143, 21] on span "Start Calls" at bounding box center [141, 21] width 26 height 8
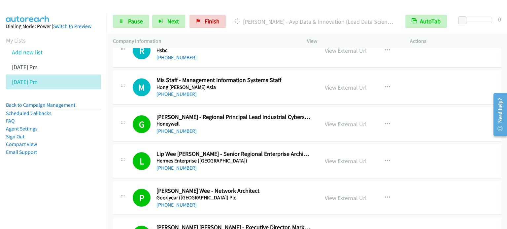
click at [30, 165] on aside "Dialing Mode: Power | Switch to Preview My Lists Add new list Aug 14 Pm Aug 15 …" at bounding box center [53, 100] width 107 height 173
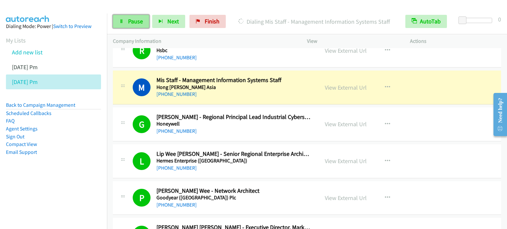
click at [126, 26] on link "Pause" at bounding box center [131, 21] width 36 height 13
click at [132, 25] on span "Pause" at bounding box center [135, 21] width 15 height 8
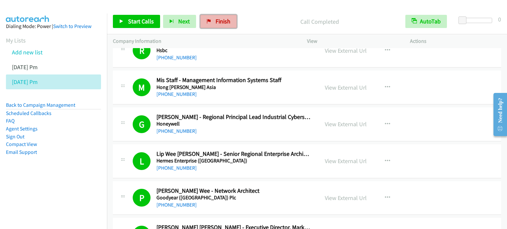
click at [220, 24] on span "Finish" at bounding box center [222, 21] width 15 height 8
